Goal: Task Accomplishment & Management: Use online tool/utility

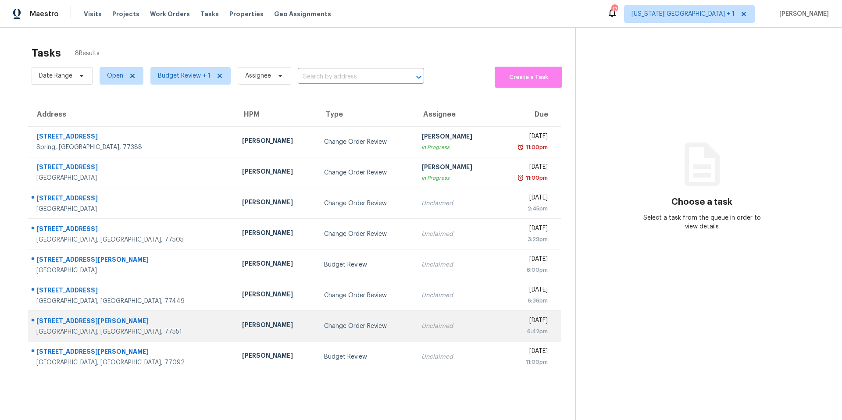
click at [324, 326] on div "Change Order Review" at bounding box center [365, 326] width 83 height 9
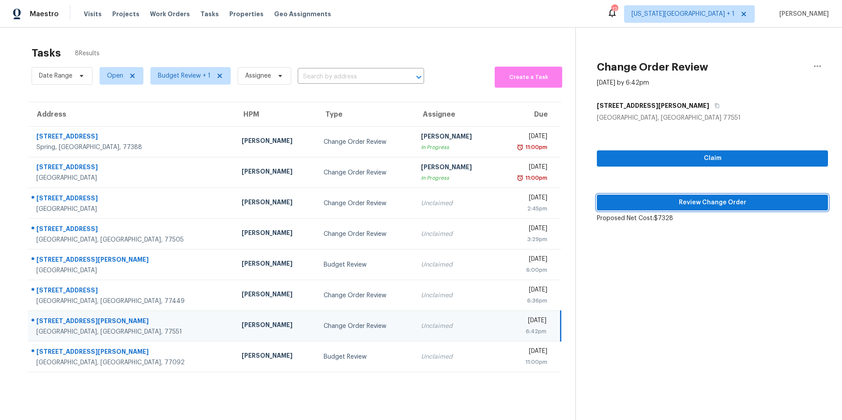
click at [672, 203] on span "Review Change Order" at bounding box center [712, 202] width 217 height 11
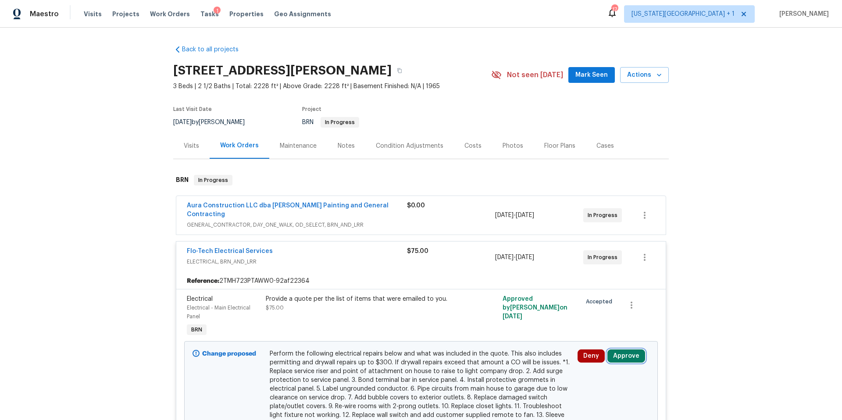
click at [620, 352] on button "Approve" at bounding box center [626, 355] width 38 height 13
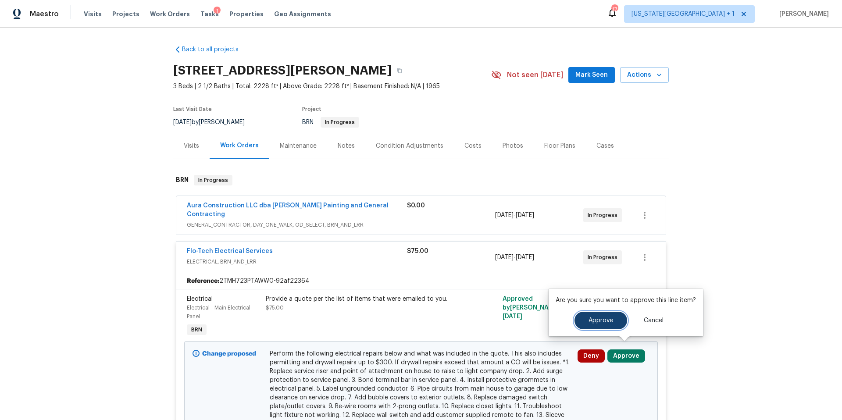
click at [598, 319] on span "Approve" at bounding box center [600, 320] width 25 height 7
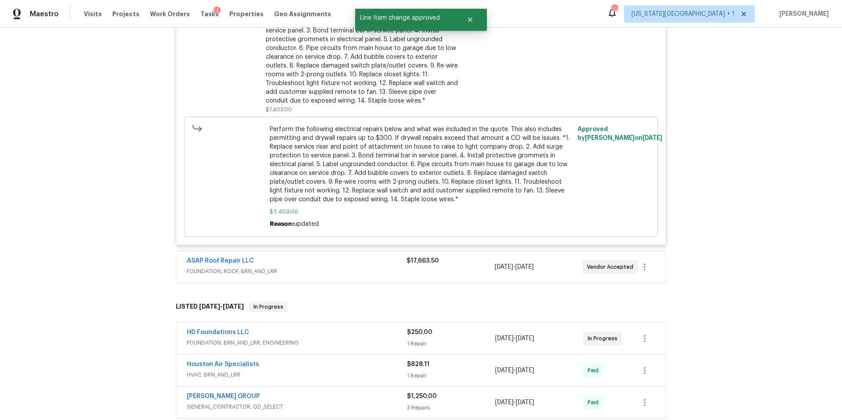
scroll to position [312, 0]
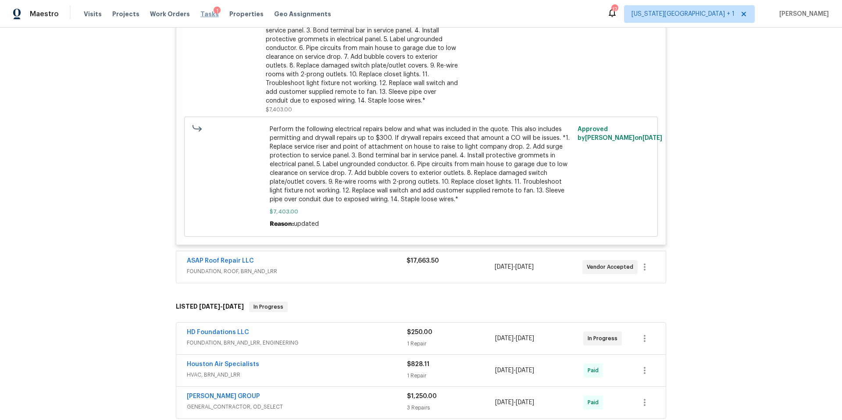
click at [200, 14] on span "Tasks" at bounding box center [209, 14] width 18 height 6
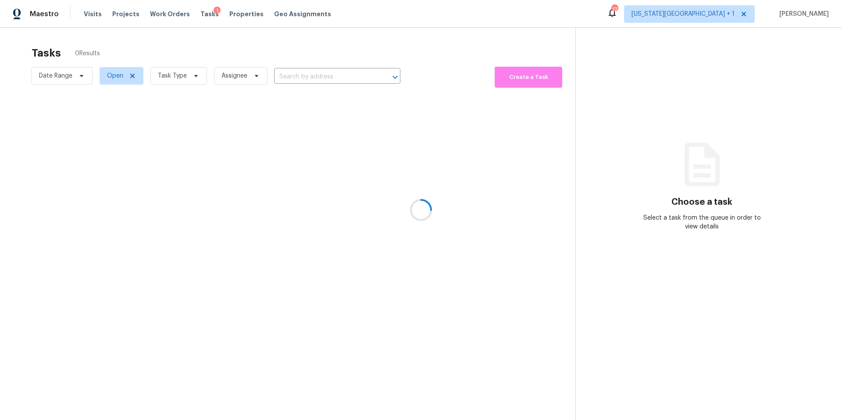
click at [166, 81] on div at bounding box center [421, 210] width 842 height 420
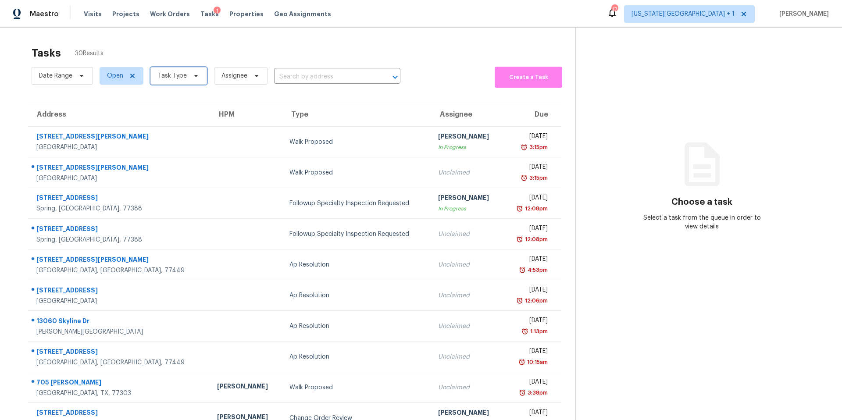
click at [170, 78] on span "Task Type" at bounding box center [172, 75] width 29 height 9
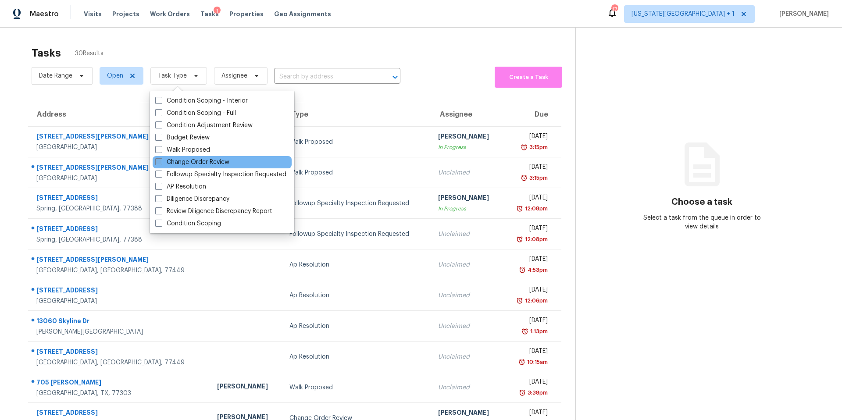
click at [169, 158] on label "Change Order Review" at bounding box center [192, 162] width 74 height 9
click at [161, 158] on input "Change Order Review" at bounding box center [158, 161] width 6 height 6
checkbox input "true"
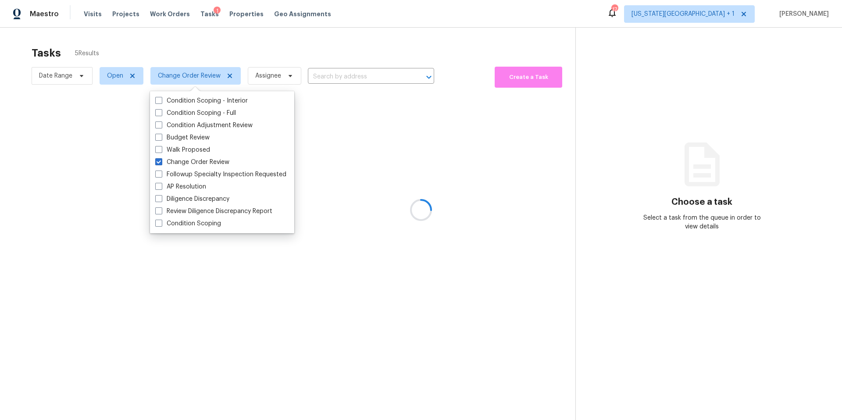
click at [207, 39] on div at bounding box center [421, 210] width 842 height 420
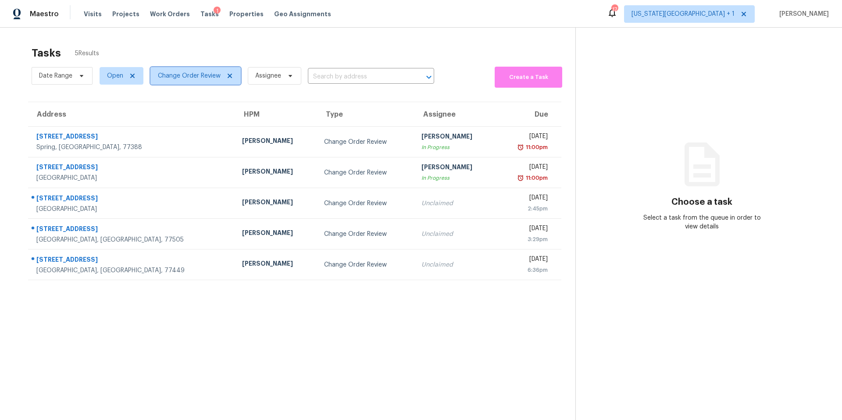
click at [198, 75] on span "Change Order Review" at bounding box center [189, 75] width 63 height 9
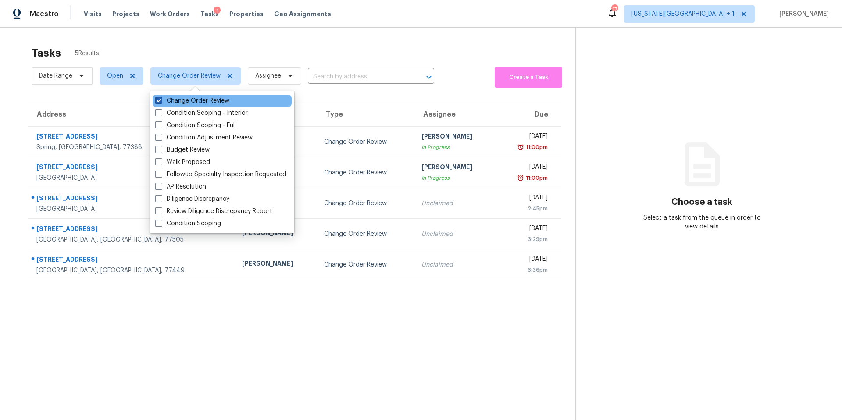
click at [187, 101] on label "Change Order Review" at bounding box center [192, 100] width 74 height 9
click at [161, 101] on input "Change Order Review" at bounding box center [158, 99] width 6 height 6
checkbox input "false"
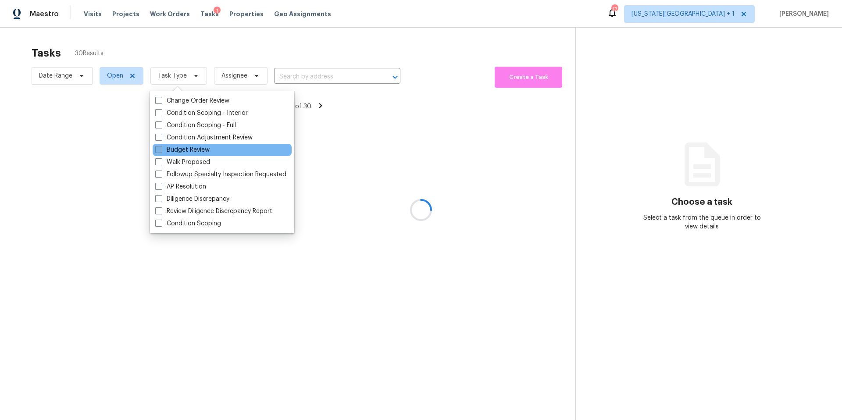
click at [171, 150] on label "Budget Review" at bounding box center [182, 150] width 54 height 9
click at [161, 150] on input "Budget Review" at bounding box center [158, 149] width 6 height 6
checkbox input "true"
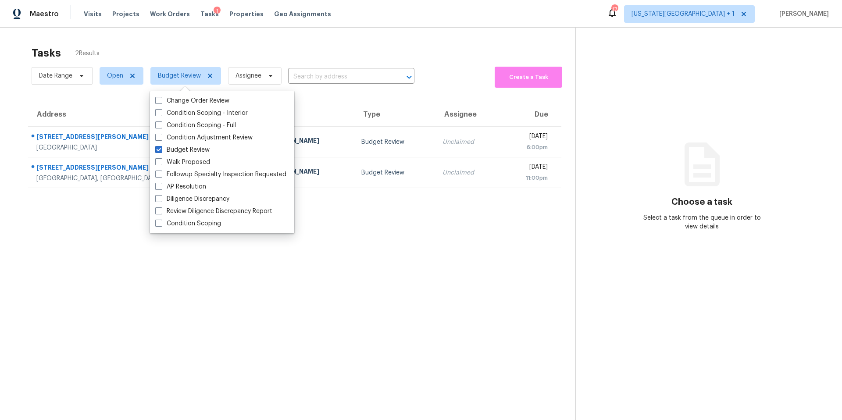
click at [175, 260] on section "Tasks 2 Results Date Range Open Budget Review Assignee ​ Create a Task Address …" at bounding box center [294, 245] width 561 height 406
